Goal: Task Accomplishment & Management: Complete application form

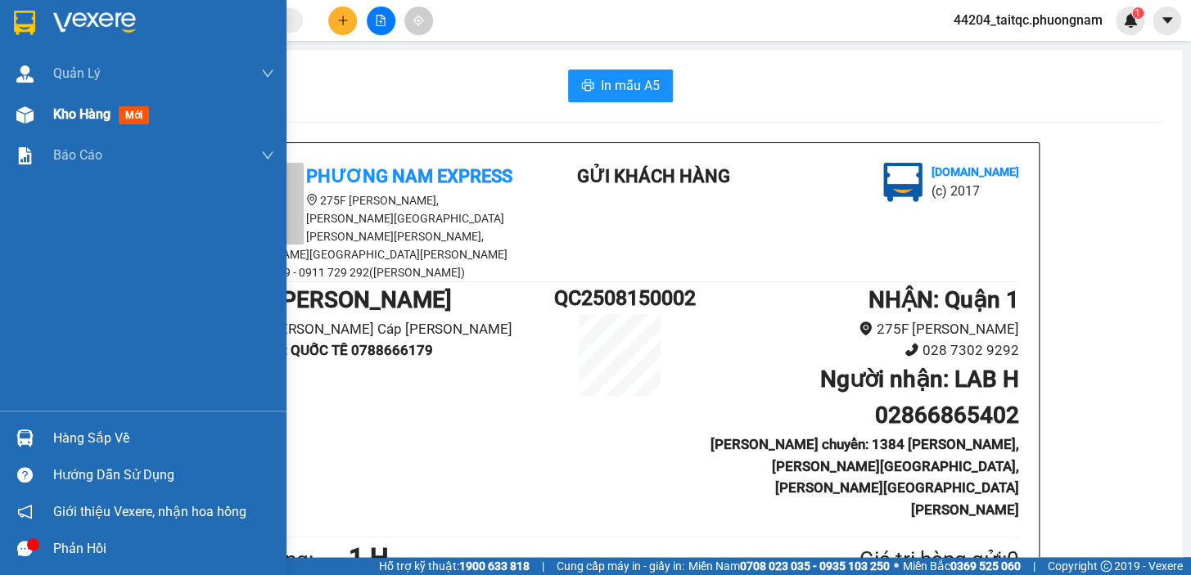
click at [79, 113] on span "Kho hàng" at bounding box center [81, 114] width 57 height 16
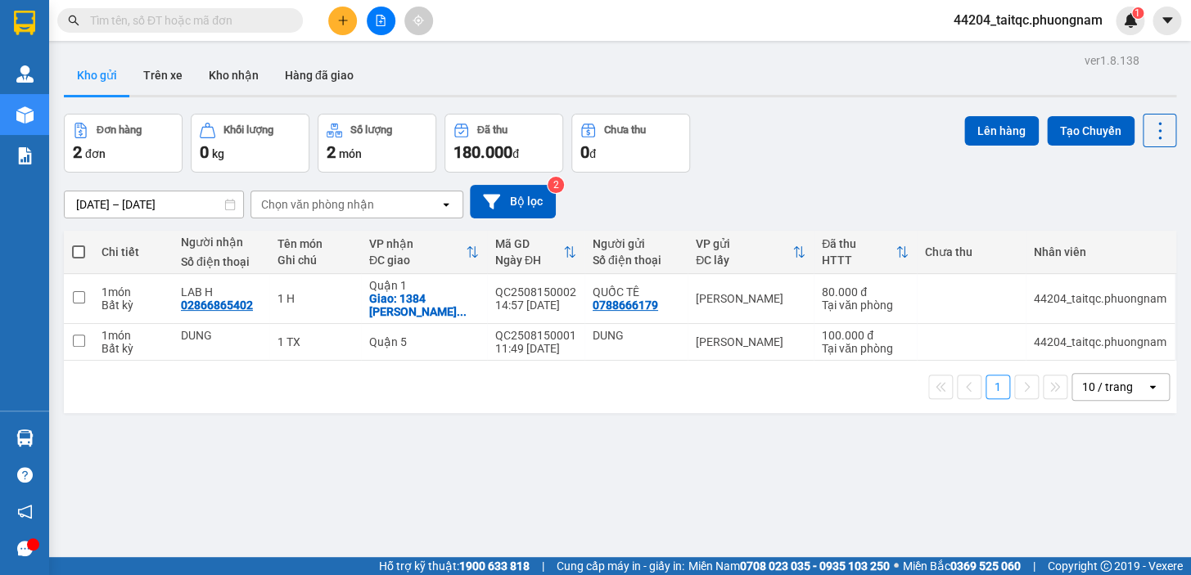
click at [333, 22] on button at bounding box center [342, 21] width 29 height 29
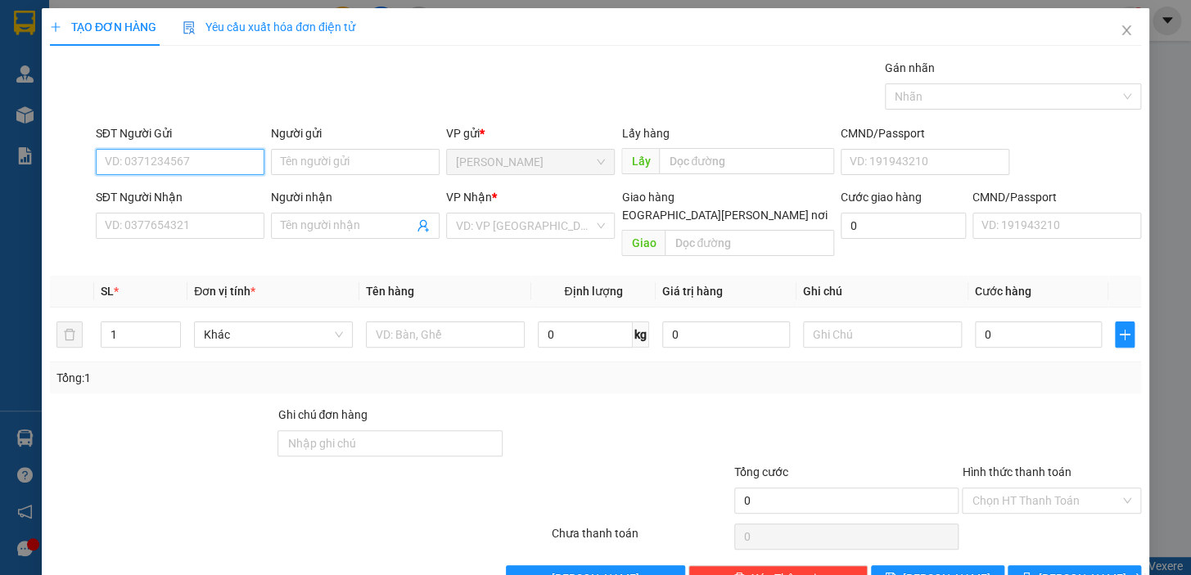
click at [191, 162] on input "SĐT Người Gửi" at bounding box center [180, 162] width 169 height 26
click at [183, 157] on input "SĐT Người Gửi" at bounding box center [180, 162] width 169 height 26
type input "0906614879"
click at [200, 198] on div "0906614879 - LOAN" at bounding box center [178, 195] width 147 height 18
type input "LOAN"
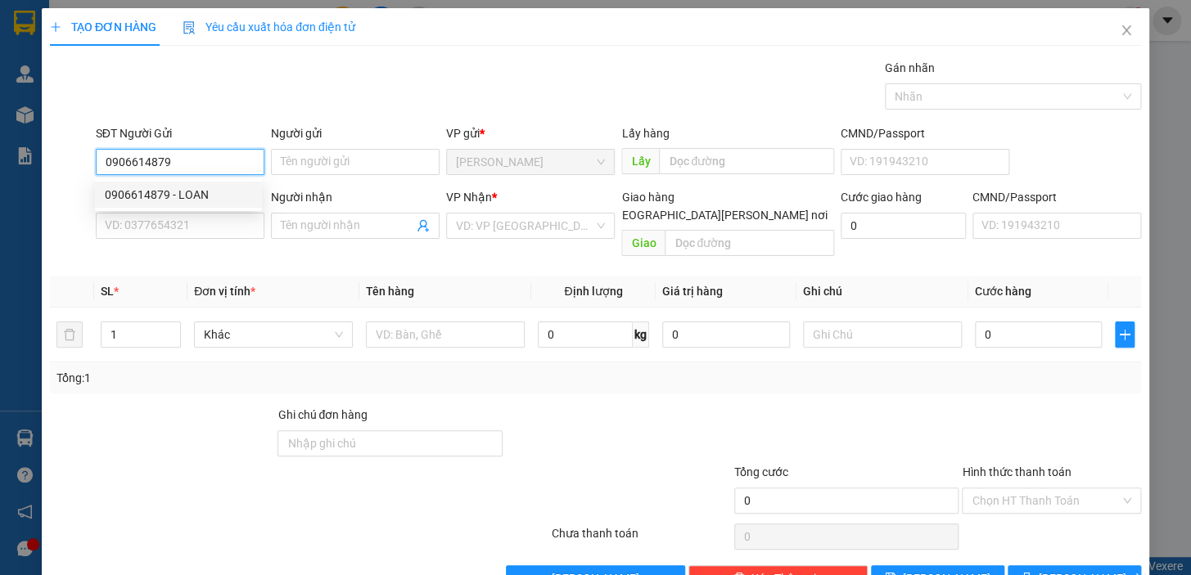
type input "0969821790"
type input "LIÊN"
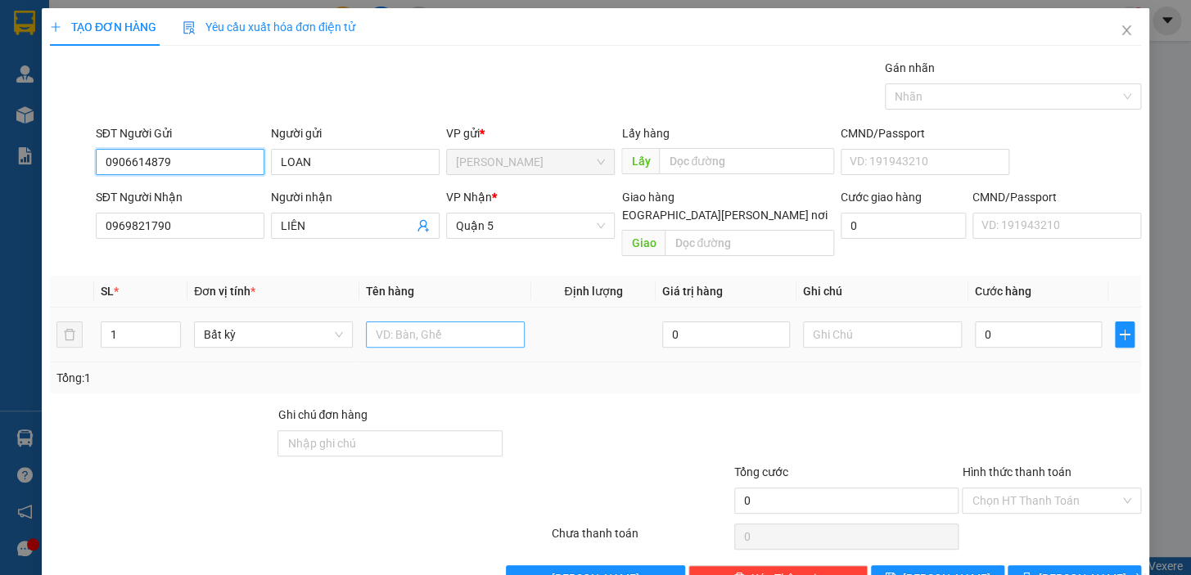
type input "0906614879"
click at [396, 322] on input "text" at bounding box center [445, 335] width 159 height 26
type input "1"
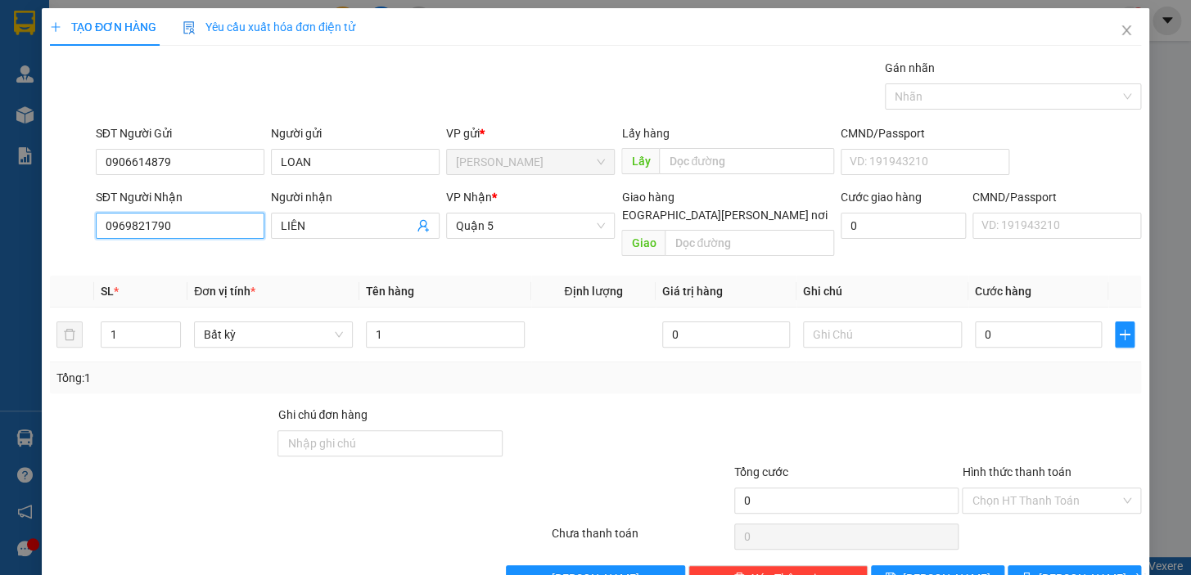
drag, startPoint x: 161, startPoint y: 219, endPoint x: 96, endPoint y: 217, distance: 65.5
click at [96, 217] on input "0969821790" at bounding box center [180, 226] width 169 height 26
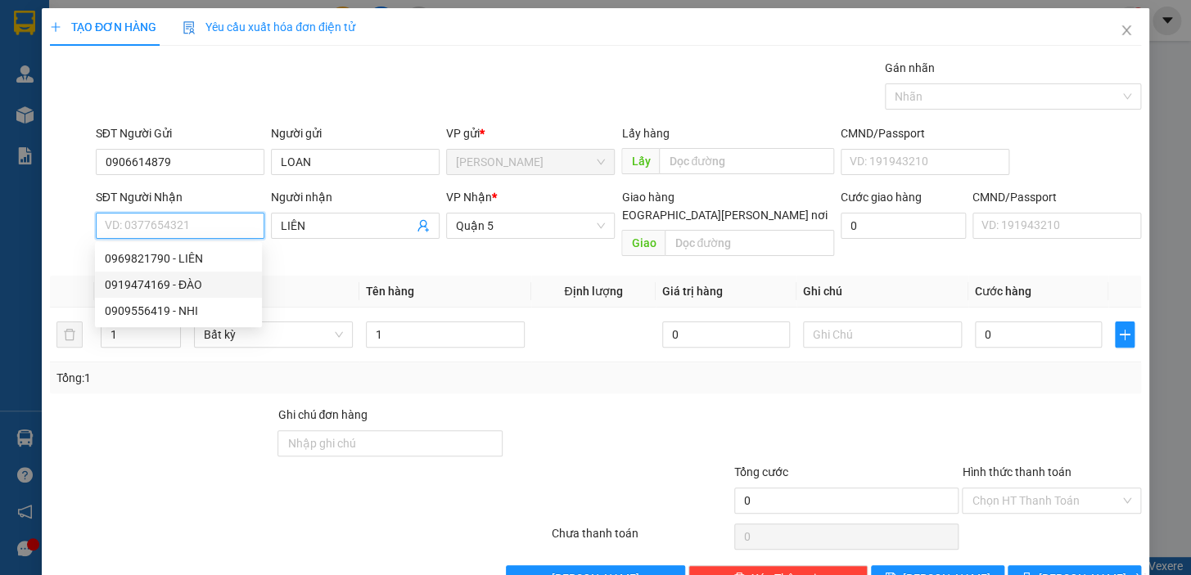
click at [194, 284] on div "0919474169 - ĐÀO" at bounding box center [178, 285] width 147 height 18
type input "0919474169"
type input "ĐÀO"
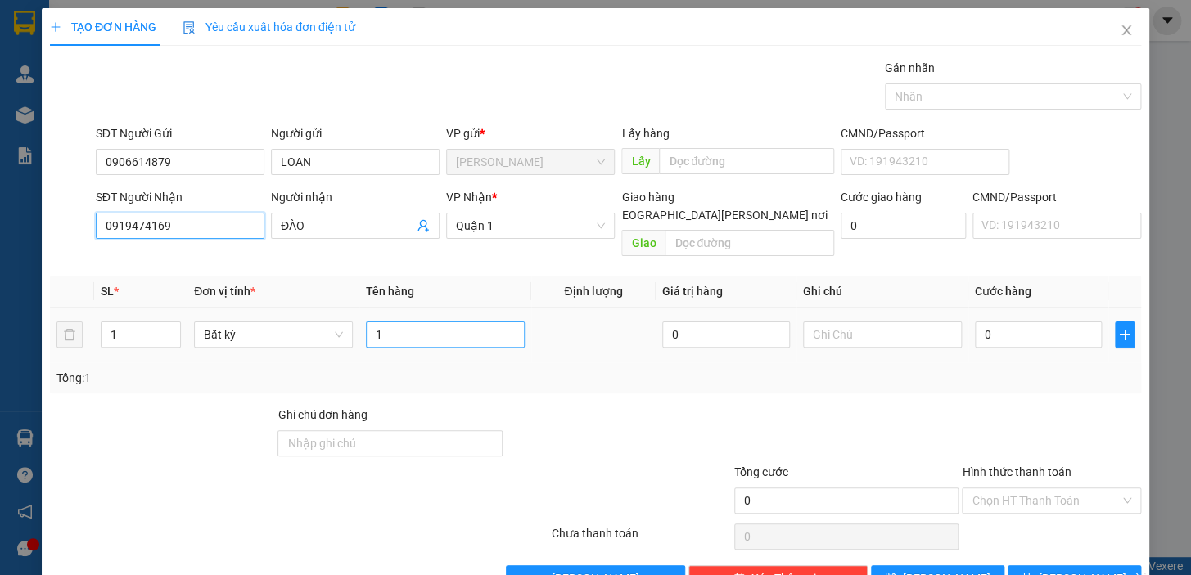
type input "0919474169"
click at [410, 322] on input "1" at bounding box center [445, 335] width 159 height 26
type input "1TX"
click at [1012, 331] on div "0" at bounding box center [1039, 334] width 128 height 33
click at [1002, 322] on input "0" at bounding box center [1039, 335] width 128 height 26
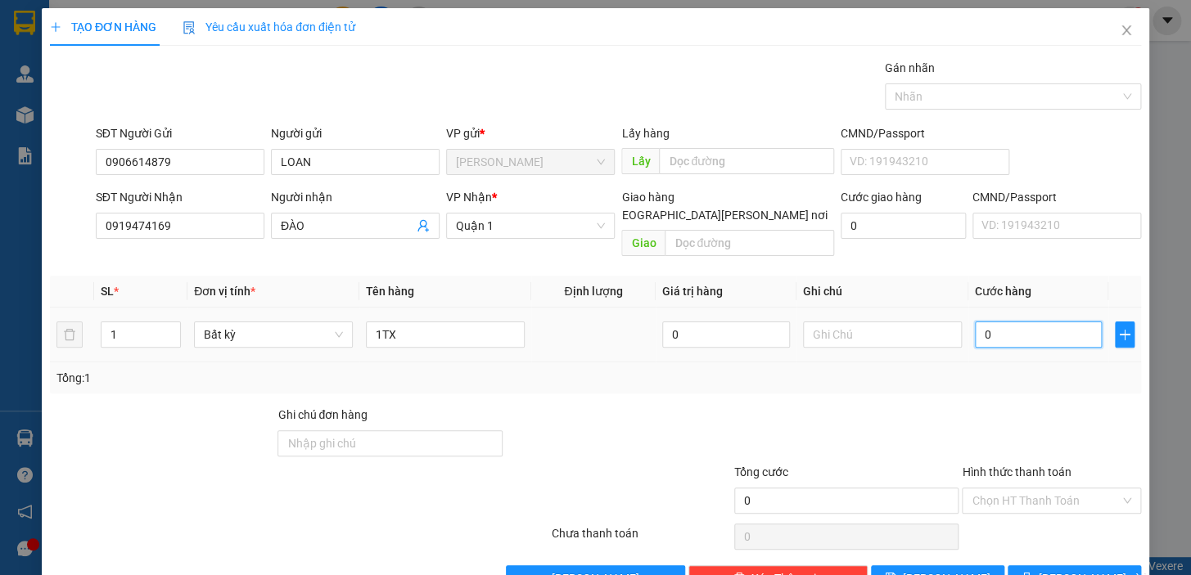
drag, startPoint x: 998, startPoint y: 313, endPoint x: 973, endPoint y: 322, distance: 25.9
click at [975, 322] on input "0" at bounding box center [1039, 335] width 128 height 26
type input "3"
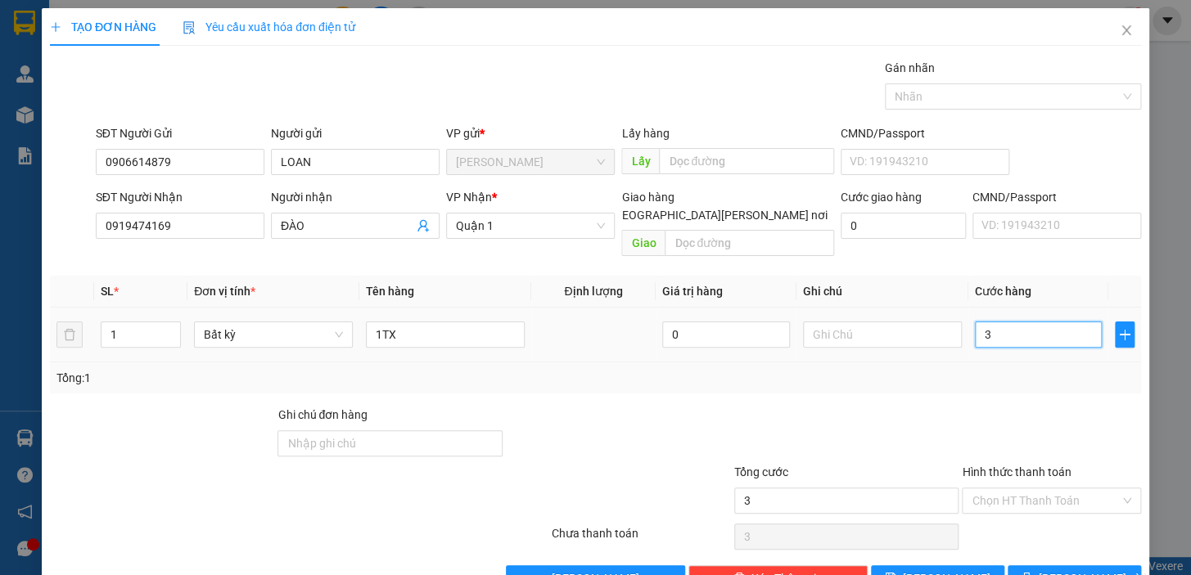
type input "30"
type input "30.000"
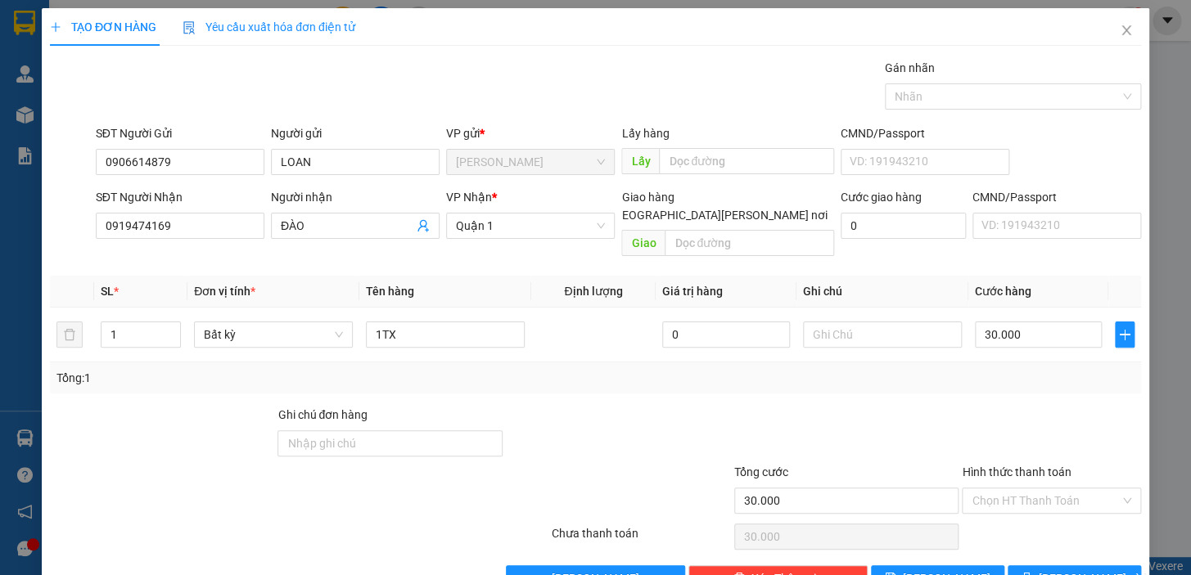
click at [988, 369] on div "Tổng: 1" at bounding box center [595, 378] width 1078 height 18
click at [1049, 467] on div "Hình thức thanh toán" at bounding box center [1051, 475] width 179 height 25
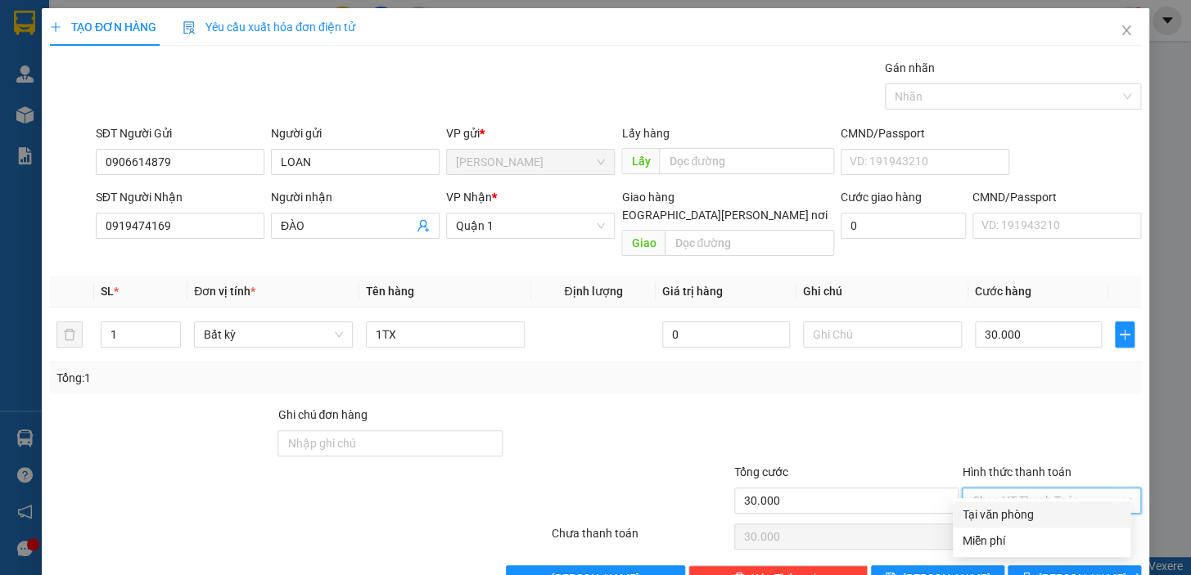
click at [1051, 489] on input "Hình thức thanh toán" at bounding box center [1045, 501] width 148 height 25
click at [1046, 516] on div "Tại văn phòng" at bounding box center [1041, 515] width 158 height 18
type input "0"
click at [1063, 570] on button "[PERSON_NAME] và In" at bounding box center [1073, 578] width 133 height 26
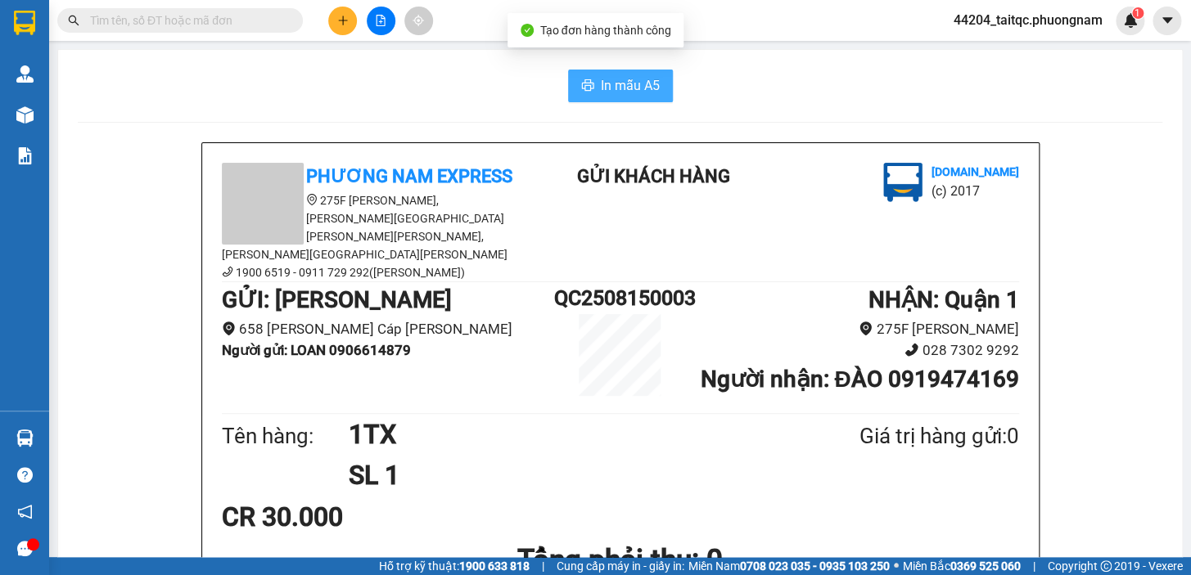
click at [612, 92] on span "In mẫu A5" at bounding box center [630, 85] width 59 height 20
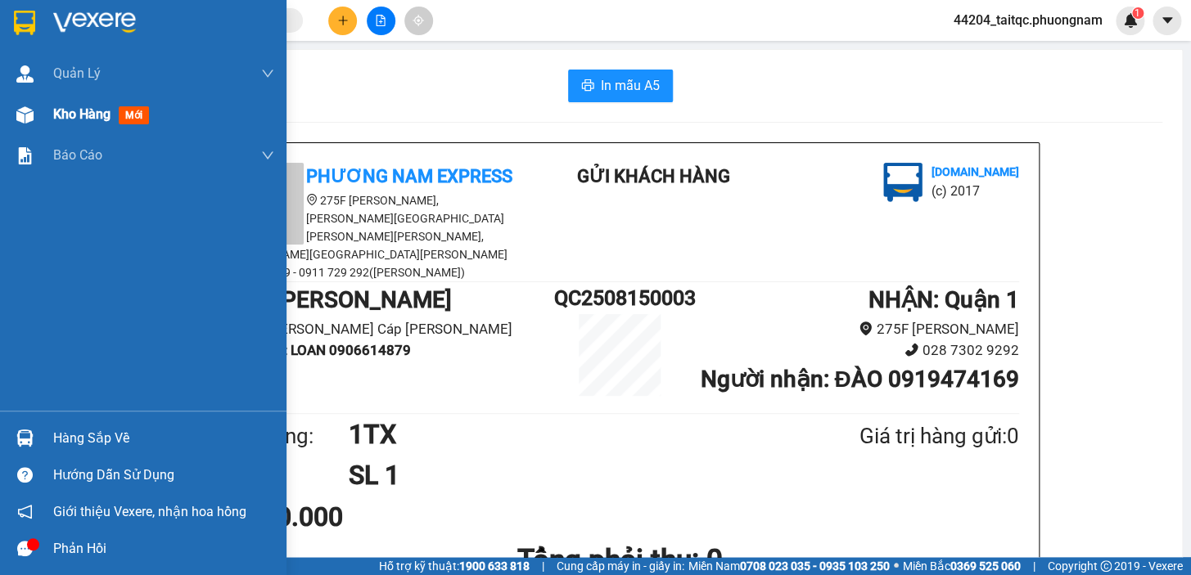
click at [74, 115] on span "Kho hàng" at bounding box center [81, 114] width 57 height 16
